Goal: Task Accomplishment & Management: Manage account settings

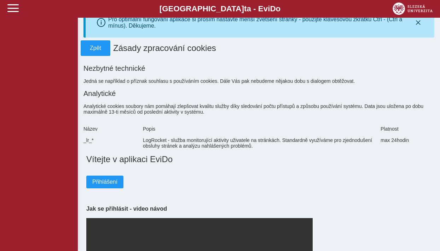
scroll to position [21, 0]
click at [10, 11] on span at bounding box center [12, 7] width 11 height 11
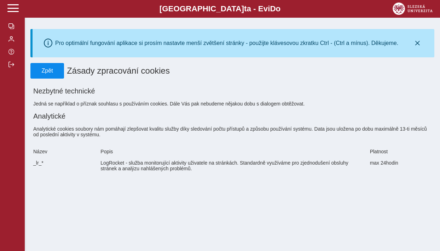
scroll to position [0, 0]
click at [49, 72] on span "Zpět" at bounding box center [47, 71] width 27 height 6
click at [12, 23] on button "button" at bounding box center [12, 26] width 25 height 13
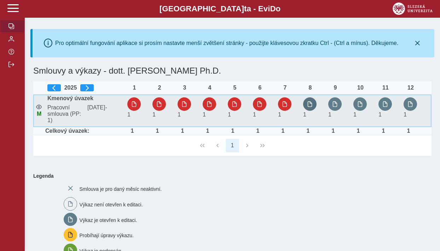
click at [310, 107] on span "button" at bounding box center [310, 104] width 6 height 6
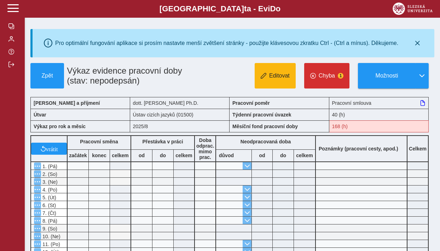
click at [278, 80] on button "Editovat" at bounding box center [275, 75] width 41 height 25
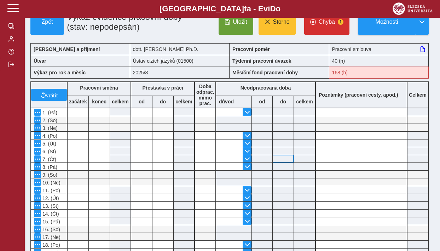
scroll to position [60, 0]
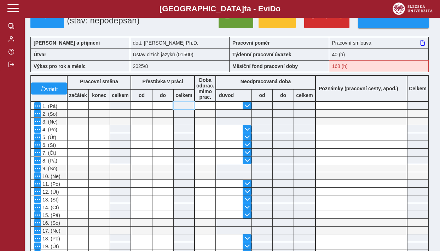
click at [183, 109] on input at bounding box center [184, 105] width 21 height 7
click at [181, 105] on input at bounding box center [184, 105] width 21 height 7
click at [182, 109] on input at bounding box center [184, 105] width 21 height 7
click at [202, 109] on input at bounding box center [205, 105] width 21 height 7
type input "*"
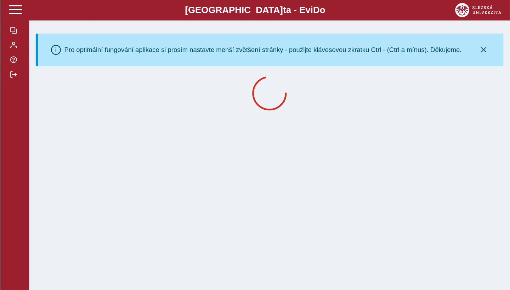
scroll to position [0, 0]
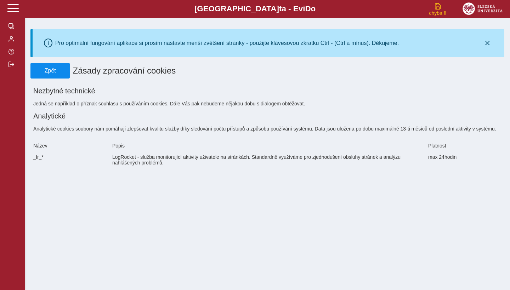
click at [40, 73] on span "Zpět" at bounding box center [50, 71] width 33 height 6
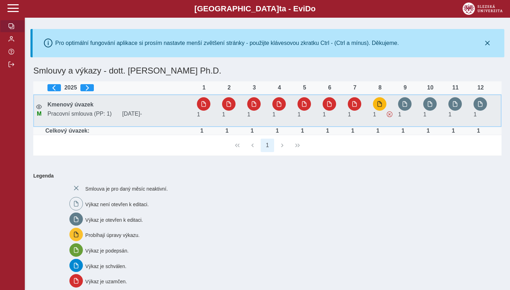
click at [380, 107] on button "button" at bounding box center [379, 103] width 13 height 13
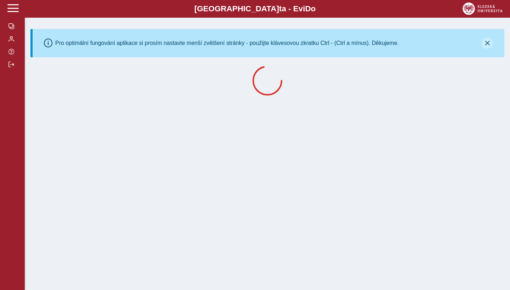
click at [488, 43] on icon "button" at bounding box center [487, 43] width 6 height 6
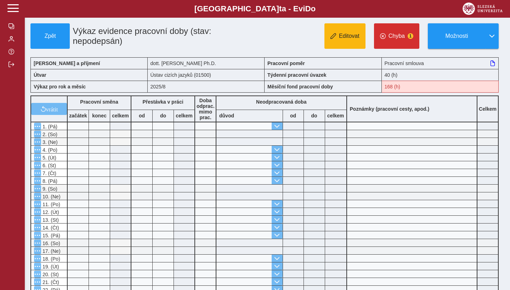
click at [348, 39] on span "Editovat" at bounding box center [349, 36] width 21 height 6
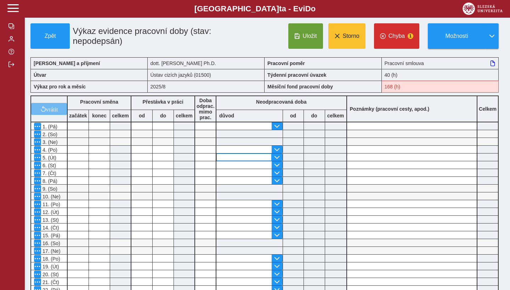
scroll to position [0, 0]
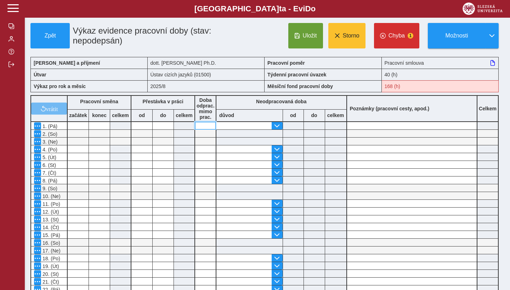
click at [204, 130] on input at bounding box center [205, 125] width 21 height 7
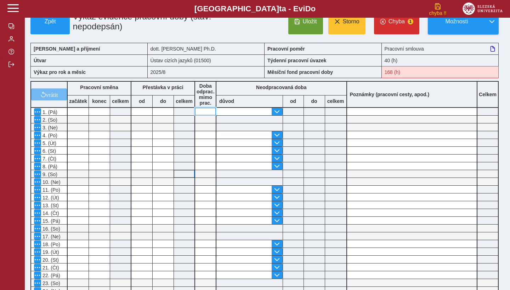
scroll to position [12, 0]
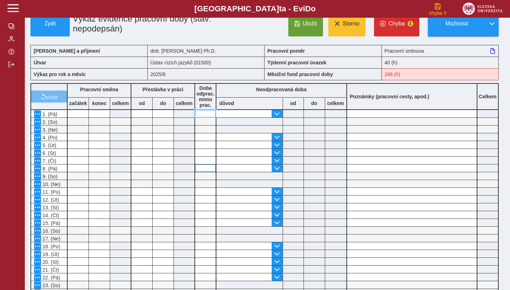
type input "*"
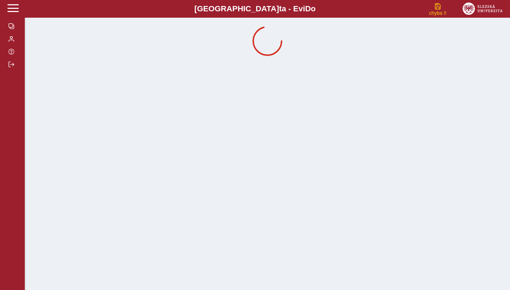
scroll to position [0, 0]
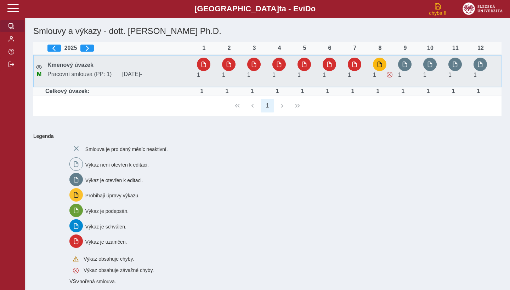
click at [377, 61] on button "button" at bounding box center [379, 64] width 13 height 13
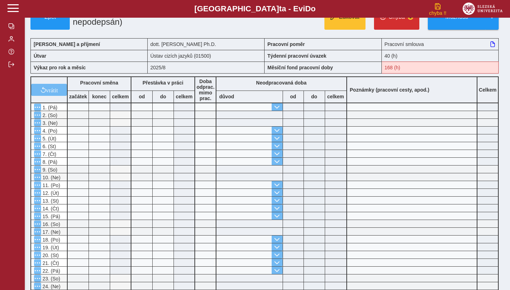
scroll to position [21, 0]
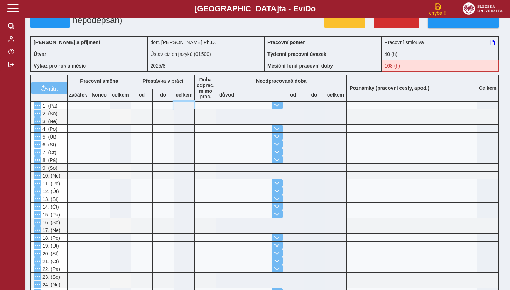
click at [177, 106] on input at bounding box center [184, 105] width 21 height 7
click at [187, 108] on input at bounding box center [184, 105] width 21 height 7
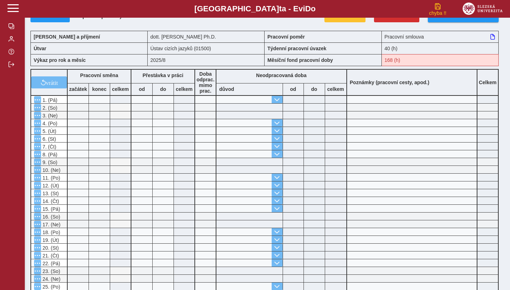
scroll to position [27, 0]
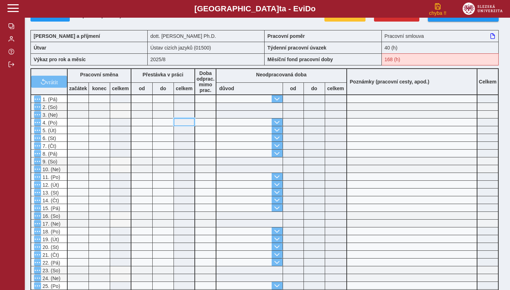
click at [183, 125] on input at bounding box center [184, 122] width 21 height 7
click at [186, 125] on input at bounding box center [184, 122] width 21 height 7
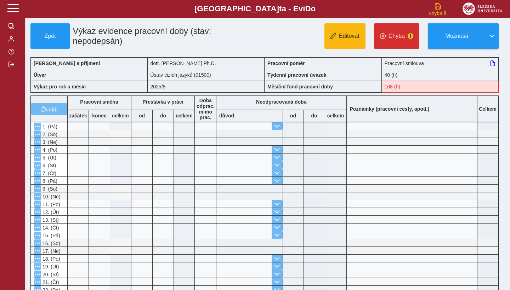
scroll to position [0, 0]
click at [340, 36] on span "Editovat" at bounding box center [349, 36] width 21 height 6
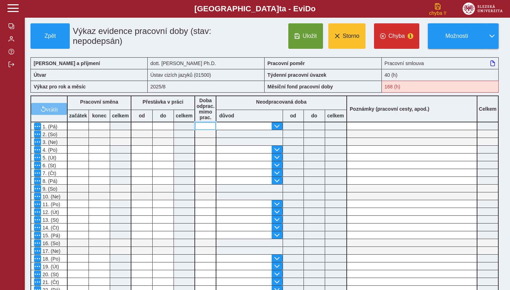
click at [205, 129] on input at bounding box center [205, 126] width 21 height 7
type input "*"
click at [205, 153] on input at bounding box center [205, 149] width 21 height 7
type input "*"
click at [206, 161] on input at bounding box center [205, 157] width 21 height 7
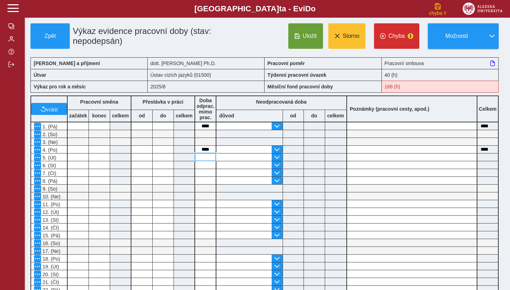
type input "*"
click at [203, 167] on input at bounding box center [205, 164] width 21 height 7
type input "*"
click at [207, 176] on input at bounding box center [205, 172] width 21 height 7
type input "*"
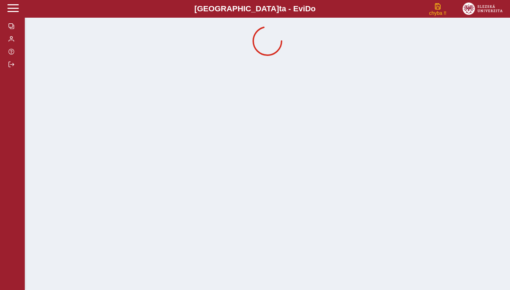
click at [333, 76] on div "Slezská univerzi t a - Evi D o EviDo chyba !!" at bounding box center [255, 145] width 510 height 290
